Goal: Task Accomplishment & Management: Manage account settings

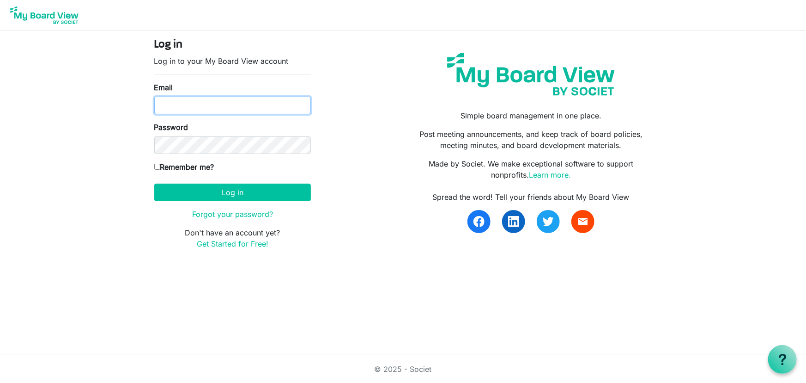
type input "[EMAIL_ADDRESS][DOMAIN_NAME]"
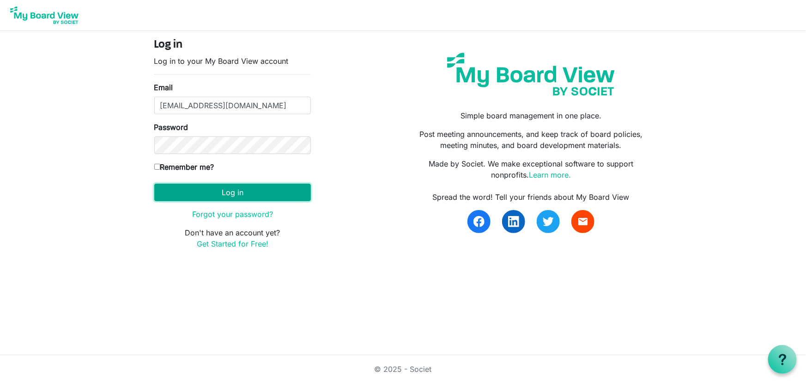
click at [238, 189] on button "Log in" at bounding box center [232, 192] width 157 height 18
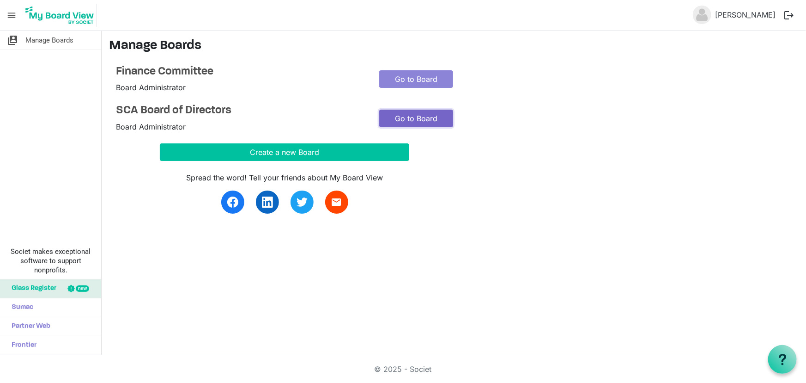
click at [414, 118] on link "Go to Board" at bounding box center [416, 119] width 74 height 18
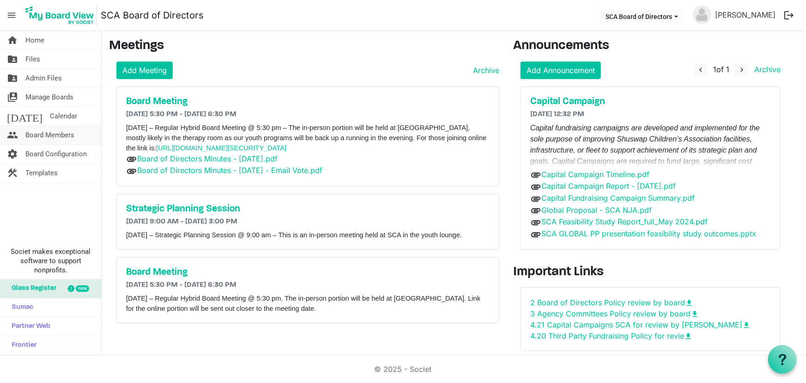
click at [43, 134] on span "Board Members" at bounding box center [49, 135] width 49 height 18
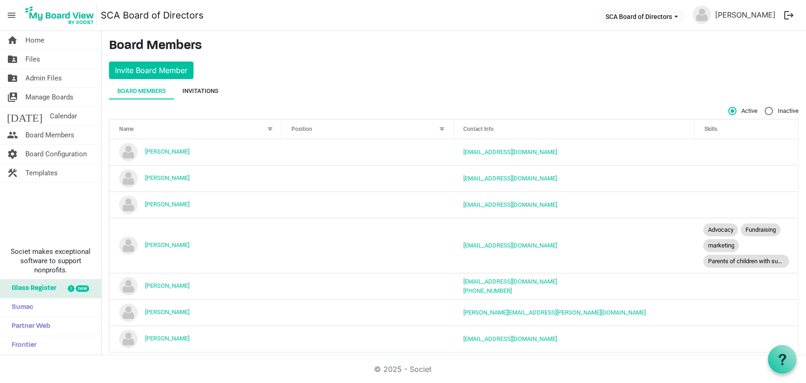
click at [208, 88] on div "Invitations" at bounding box center [201, 90] width 36 height 9
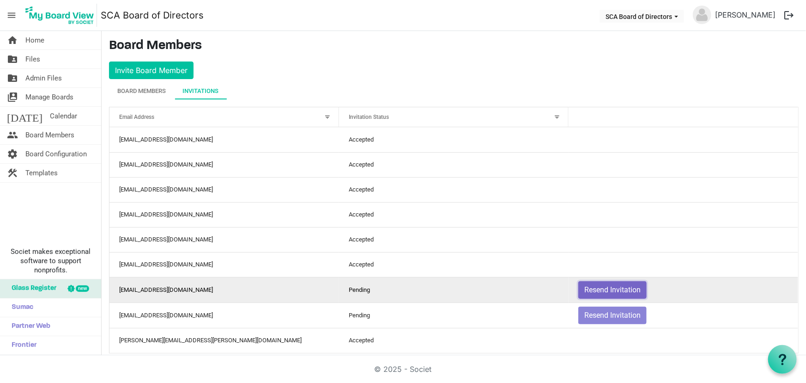
click at [605, 290] on button "Resend Invitation" at bounding box center [613, 290] width 68 height 18
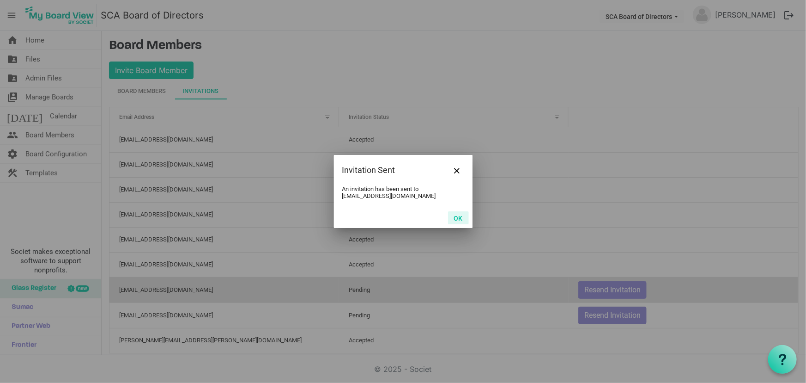
click at [460, 219] on button "OK" at bounding box center [458, 217] width 21 height 13
